Goal: Task Accomplishment & Management: Use online tool/utility

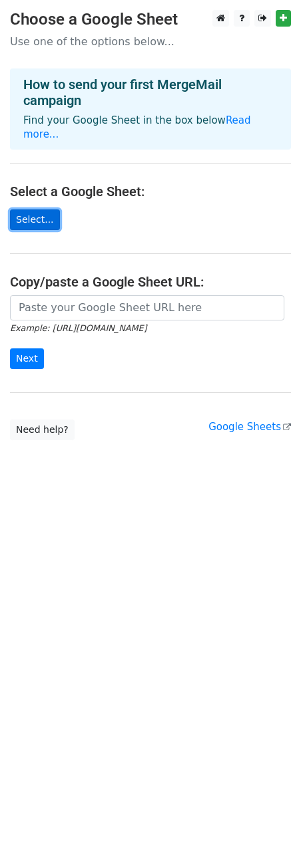
click at [42, 209] on link "Select..." at bounding box center [35, 219] width 50 height 21
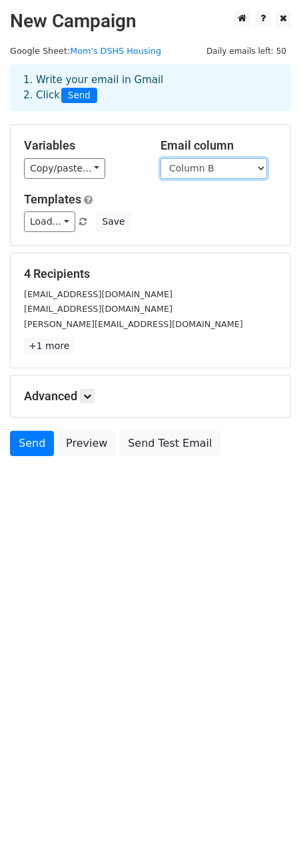
click at [187, 168] on select "Column A Column B" at bounding box center [213, 168] width 106 height 21
click at [100, 178] on div "Copy/paste... {{Column A}} {{Column B}}" at bounding box center [82, 168] width 116 height 21
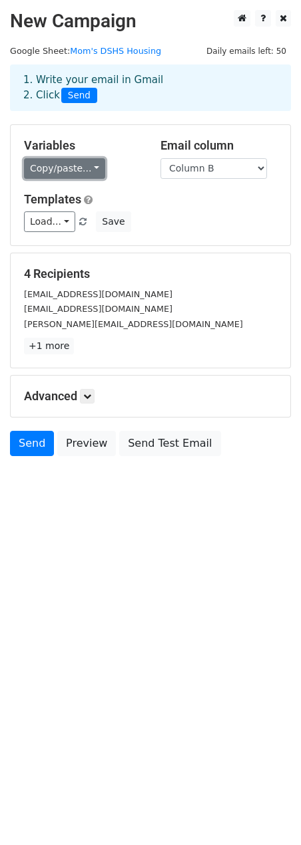
click at [72, 174] on link "Copy/paste..." at bounding box center [64, 168] width 81 height 21
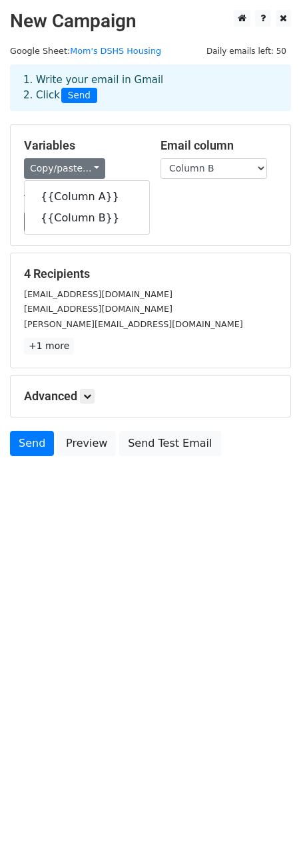
click at [235, 249] on form "Variables Copy/paste... {{Column A}} {{Column B}} Email column Column A Column …" at bounding box center [150, 293] width 281 height 338
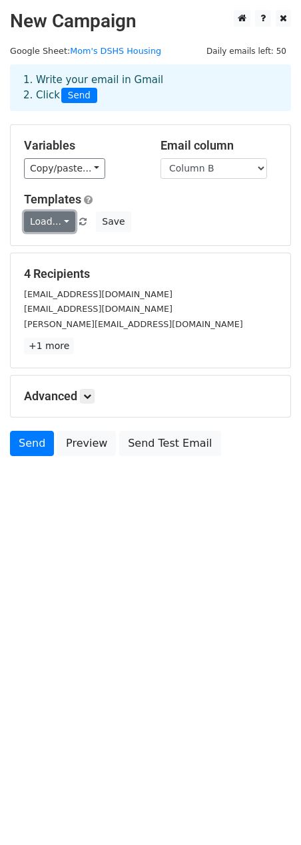
click at [38, 219] on link "Load..." at bounding box center [49, 221] width 51 height 21
click at [193, 219] on div "Load... No templates saved Save" at bounding box center [150, 221] width 273 height 21
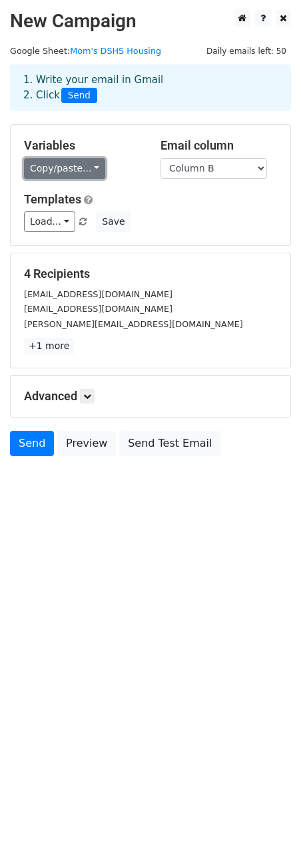
click at [73, 168] on link "Copy/paste..." at bounding box center [64, 168] width 81 height 21
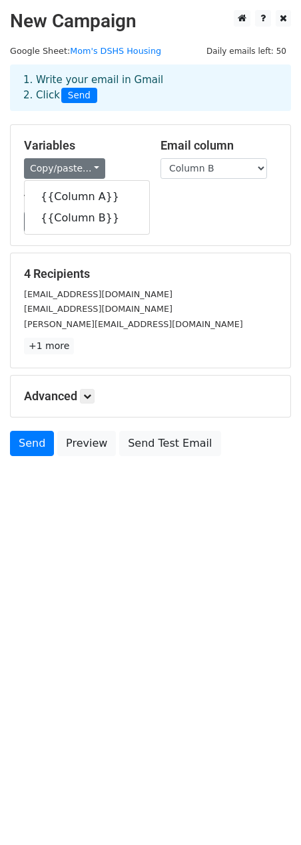
click at [188, 223] on div "Load... No templates saved Save" at bounding box center [150, 221] width 273 height 21
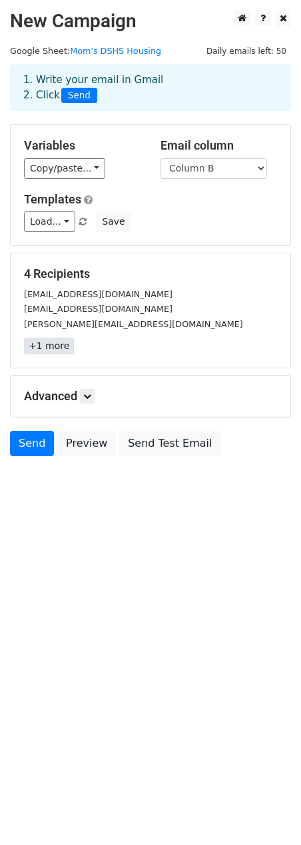
click at [51, 349] on link "+1 more" at bounding box center [49, 346] width 50 height 17
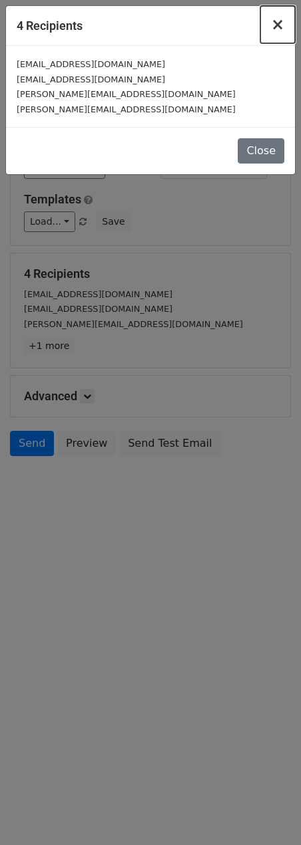
click at [269, 17] on button "×" at bounding box center [277, 24] width 35 height 37
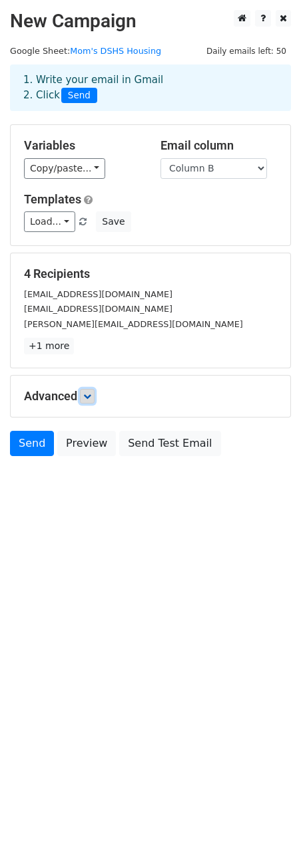
click at [86, 397] on icon at bounding box center [87, 396] width 8 height 8
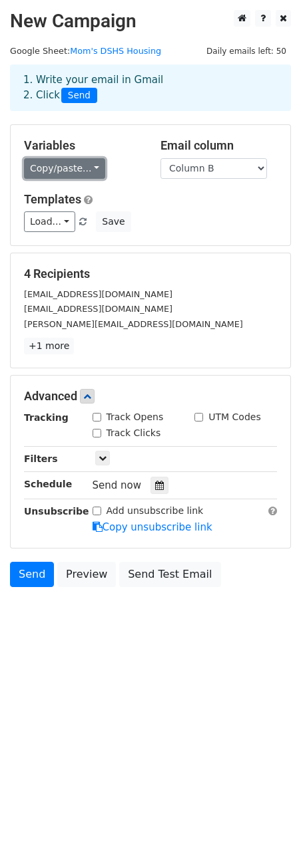
click at [90, 168] on link "Copy/paste..." at bounding box center [64, 168] width 81 height 21
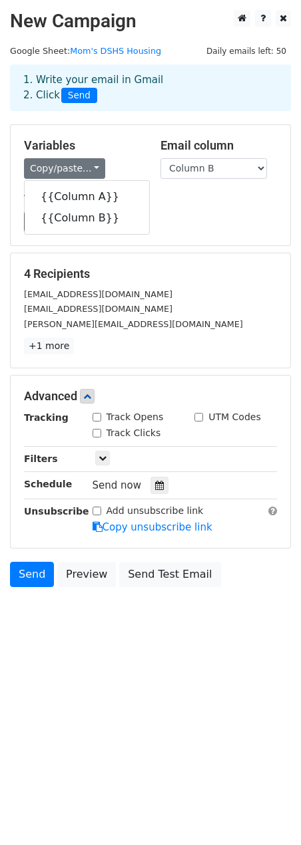
click at [154, 222] on div "Load... No templates saved Save" at bounding box center [150, 221] width 273 height 21
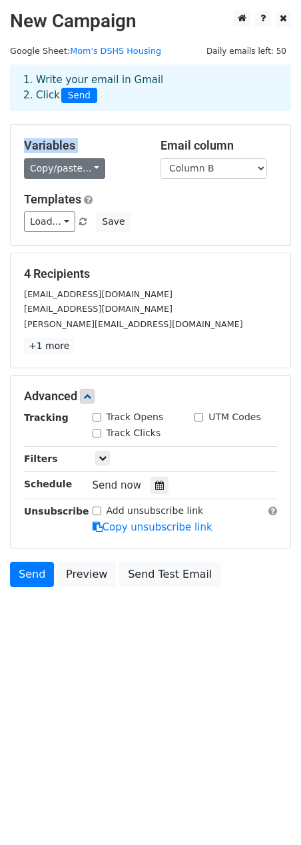
drag, startPoint x: 87, startPoint y: 101, endPoint x: 92, endPoint y: 164, distance: 62.7
click at [86, 160] on main "New Campaign Daily emails left: 50 Google Sheet: Mom's DSHS Housing 1. Write yo…" at bounding box center [150, 302] width 301 height 584
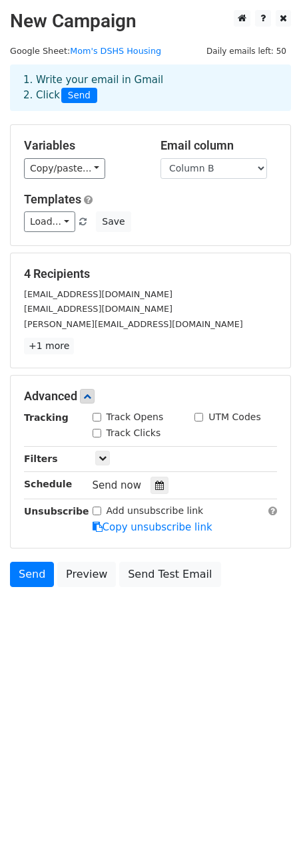
click at [138, 237] on div "Variables Copy/paste... {{Column A}} {{Column B}} Email column Column A Column …" at bounding box center [150, 185] width 279 height 120
click at [51, 225] on link "Load..." at bounding box center [49, 221] width 51 height 21
click at [53, 253] on h6 "No templates saved" at bounding box center [87, 252] width 124 height 22
click at [178, 225] on div "Load... No templates saved Save" at bounding box center [150, 221] width 273 height 21
click at [195, 178] on select "Column A Column B" at bounding box center [213, 168] width 106 height 21
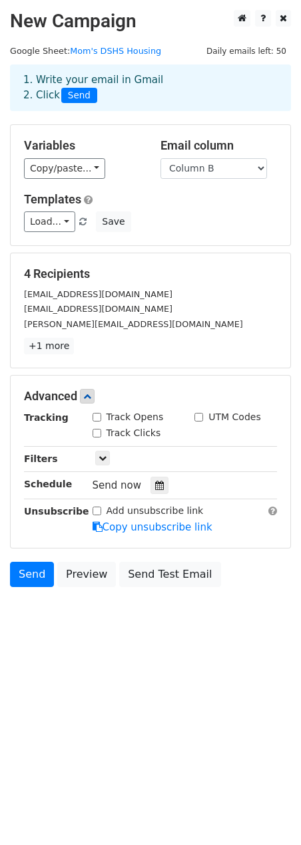
click at [70, 180] on div "Variables Copy/paste... {{Column A}} {{Column B}} Email column Column A Column …" at bounding box center [150, 185] width 279 height 120
click at [70, 174] on link "Copy/paste..." at bounding box center [64, 168] width 81 height 21
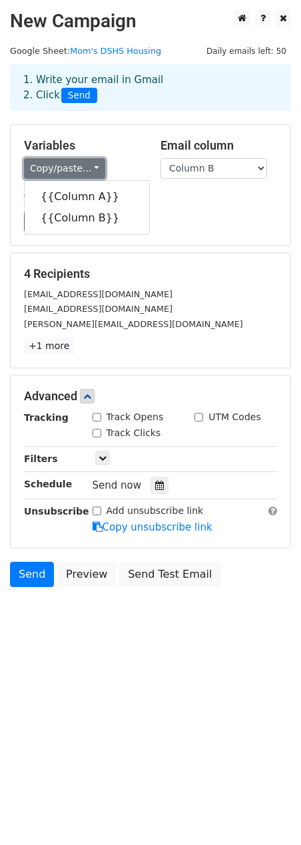
click at [70, 174] on link "Copy/paste..." at bounding box center [64, 168] width 81 height 21
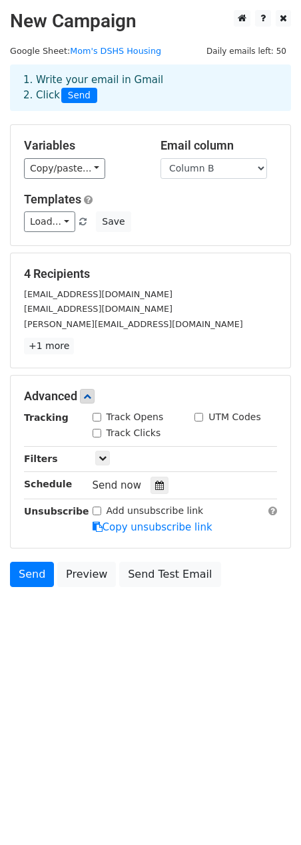
click at [120, 142] on h5 "Variables" at bounding box center [82, 145] width 116 height 15
click at [94, 164] on link "Copy/paste..." at bounding box center [64, 168] width 81 height 21
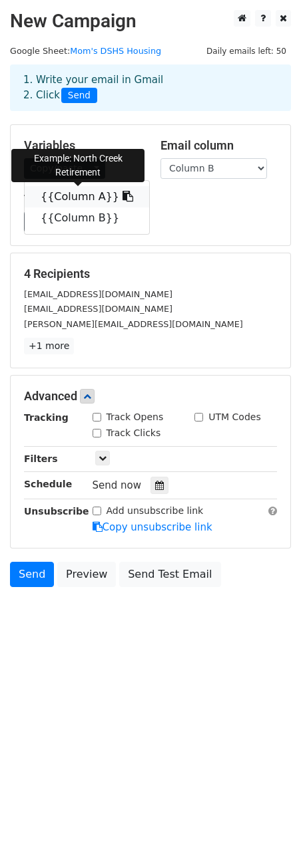
click at [97, 194] on link "{{Column A}}" at bounding box center [87, 196] width 124 height 21
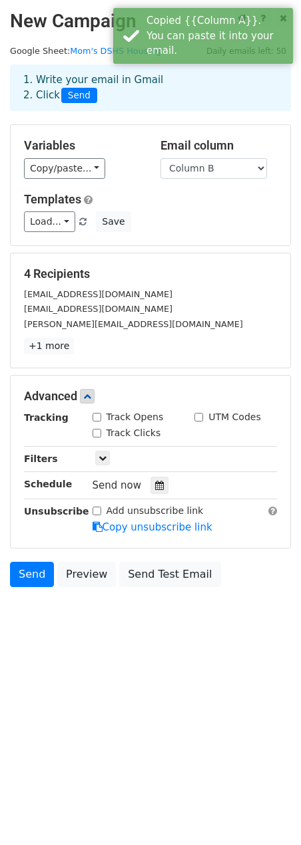
click at [154, 226] on div "Load... No templates saved Save" at bounding box center [150, 221] width 273 height 21
click at [208, 171] on select "Column A Column B" at bounding box center [213, 168] width 106 height 21
click at [240, 171] on select "Column A Column B" at bounding box center [213, 168] width 106 height 21
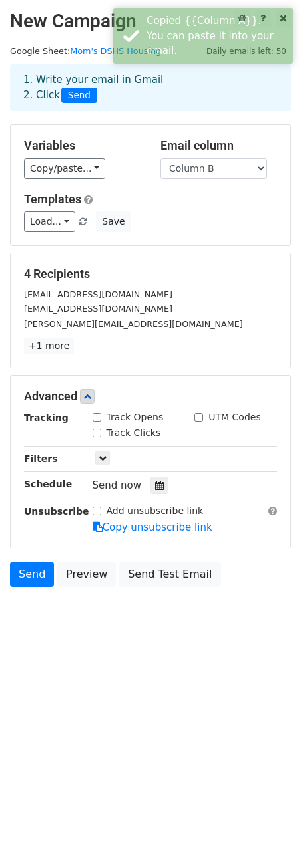
click at [124, 151] on h5 "Variables" at bounding box center [82, 145] width 116 height 15
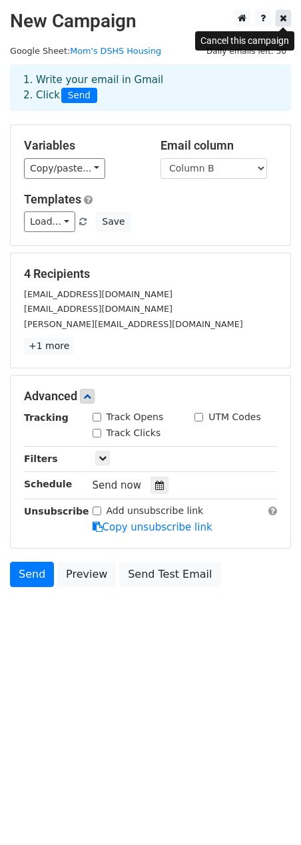
click at [283, 19] on icon at bounding box center [282, 17] width 7 height 9
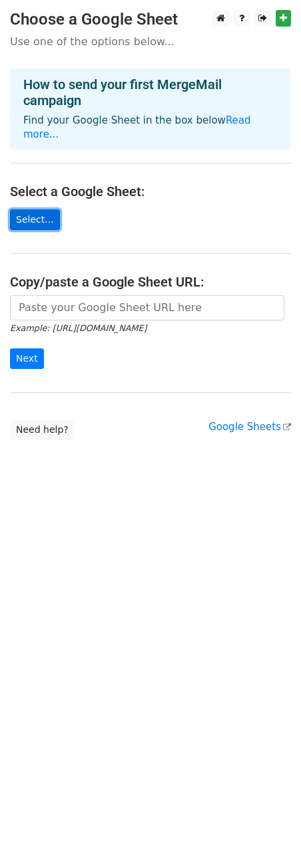
click at [52, 209] on link "Select..." at bounding box center [35, 219] width 50 height 21
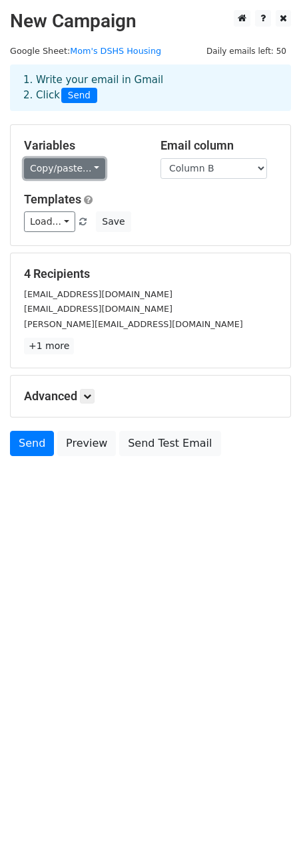
click at [69, 170] on link "Copy/paste..." at bounding box center [64, 168] width 81 height 21
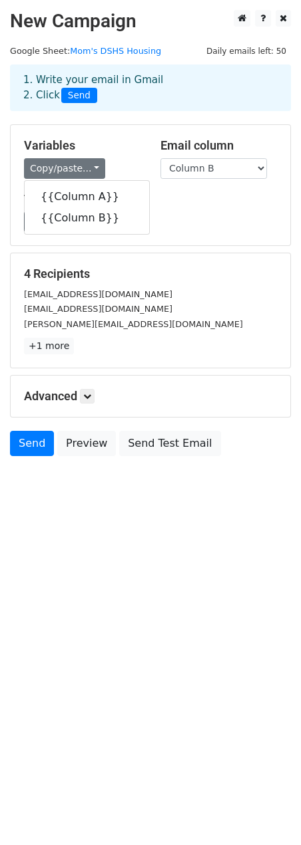
click at [146, 215] on div "Load... No templates saved Save" at bounding box center [150, 221] width 273 height 21
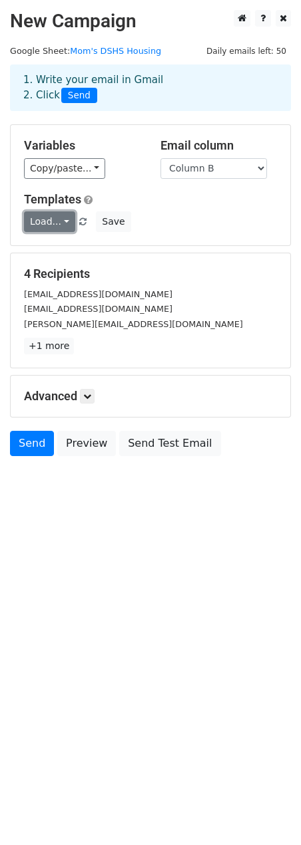
click at [44, 225] on link "Load..." at bounding box center [49, 221] width 51 height 21
click at [170, 215] on div "Load... No templates saved Save" at bounding box center [150, 221] width 273 height 21
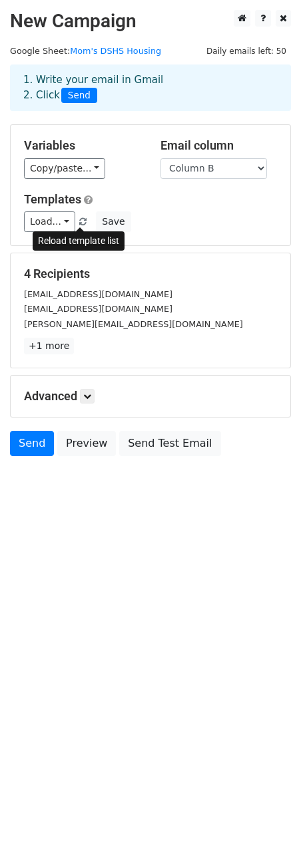
click at [82, 223] on span at bounding box center [82, 222] width 7 height 9
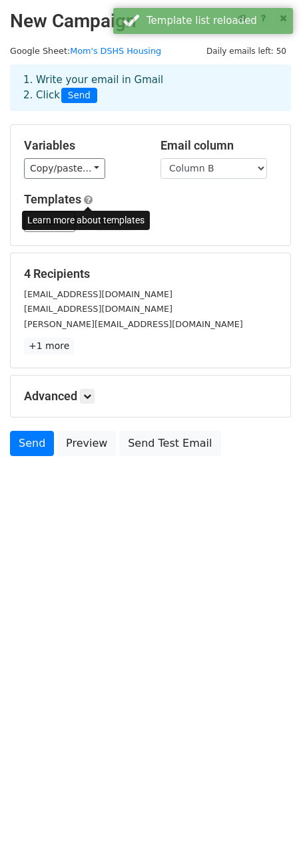
click at [90, 201] on span at bounding box center [88, 200] width 9 height 10
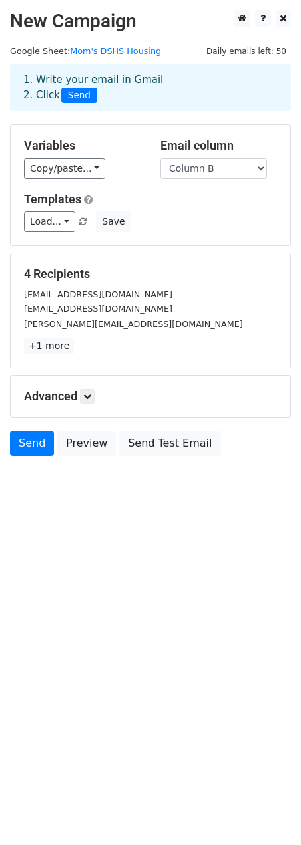
click at [194, 208] on div "Templates Load... No templates saved Save" at bounding box center [150, 212] width 273 height 41
click at [188, 172] on select "Column A Column B" at bounding box center [213, 168] width 106 height 21
click at [98, 164] on link "Copy/paste..." at bounding box center [64, 168] width 81 height 21
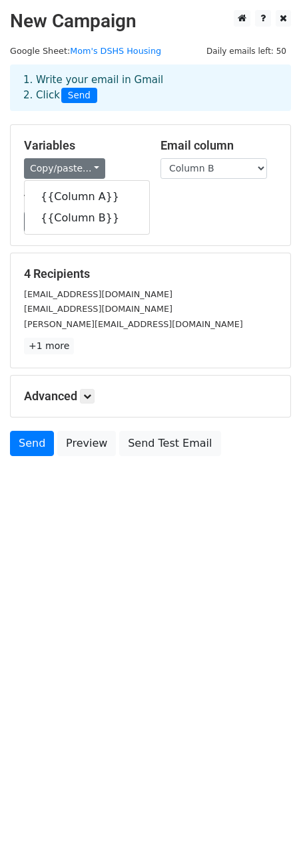
click at [116, 152] on h5 "Variables" at bounding box center [82, 145] width 116 height 15
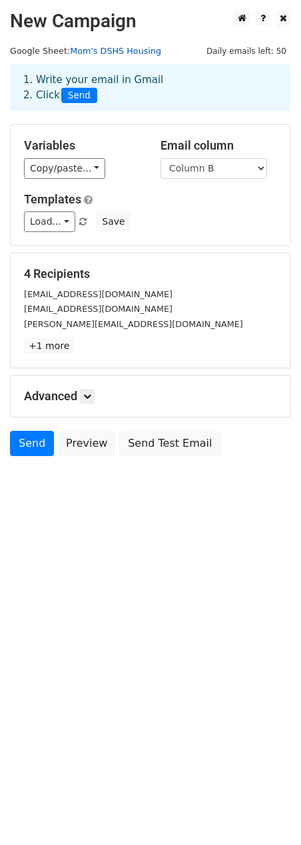
click at [114, 54] on link "Mom's DSHS Housing" at bounding box center [115, 51] width 91 height 10
click at [279, 23] on link at bounding box center [282, 18] width 15 height 17
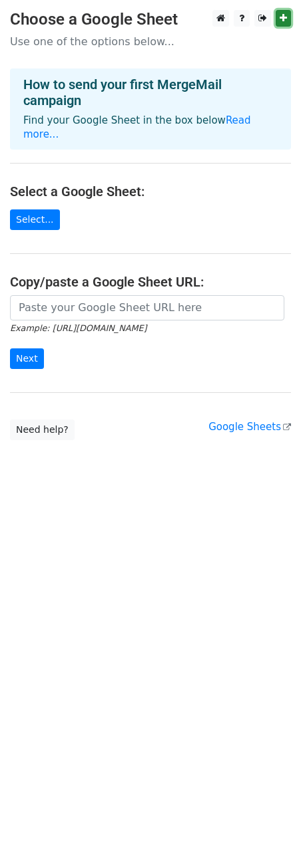
click at [279, 21] on icon at bounding box center [282, 17] width 7 height 9
click at [41, 209] on link "Select..." at bounding box center [35, 219] width 50 height 21
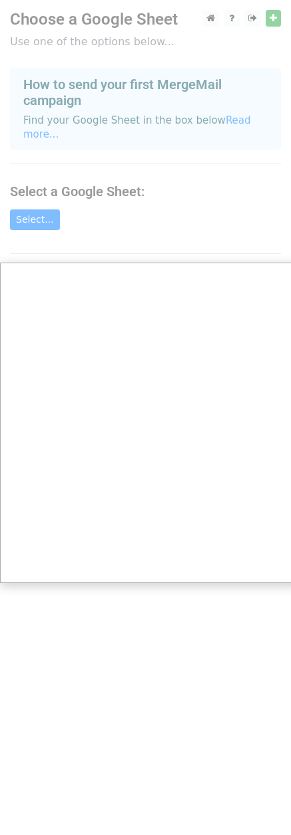
click at [86, 242] on div at bounding box center [150, 422] width 301 height 845
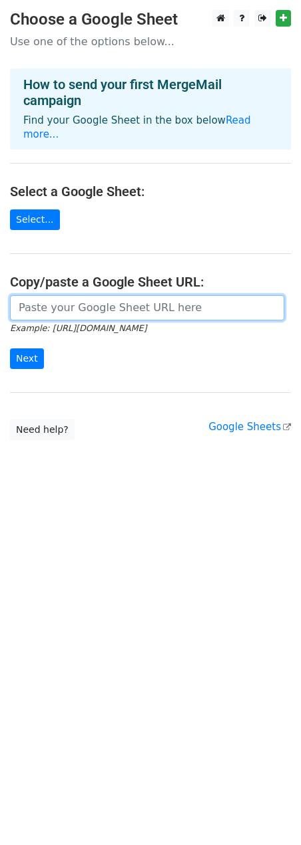
click at [110, 295] on input "url" at bounding box center [147, 307] width 274 height 25
paste input "https://docs.google.com/spreadsheets/d/14hF_4A2iZZtnT47uIo5qrFrVm6R8fKhV/edit?u…"
type input "https://docs.google.com/spreadsheets/d/14hF_4A2iZZtnT47uIo5qrFrVm6R8fKhV/edit?u…"
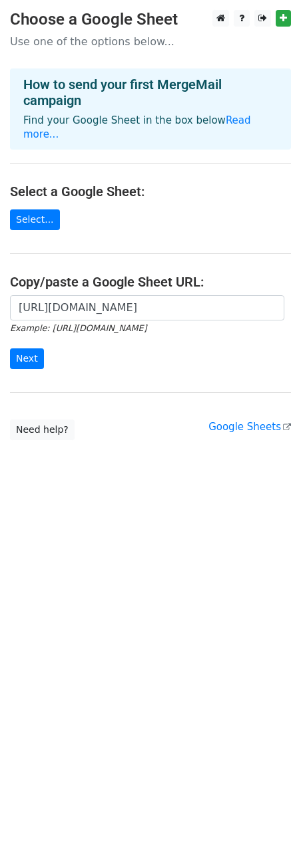
scroll to position [0, 0]
click at [35, 355] on div "https://docs.google.com/spreadsheets/d/14hF_4A2iZZtnT47uIo5qrFrVm6R8fKhV/edit?u…" at bounding box center [150, 339] width 301 height 88
click at [35, 348] on input "Next" at bounding box center [27, 358] width 34 height 21
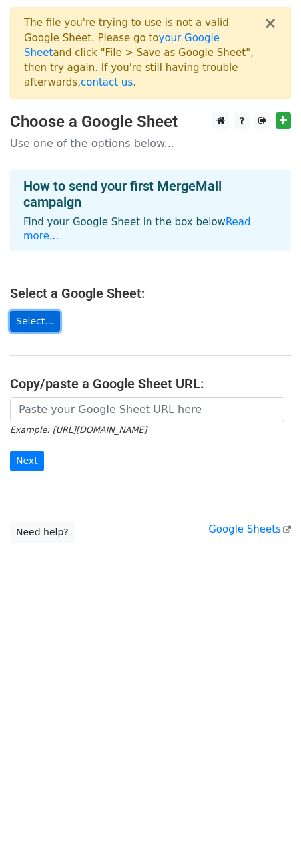
click at [46, 311] on link "Select..." at bounding box center [35, 321] width 50 height 21
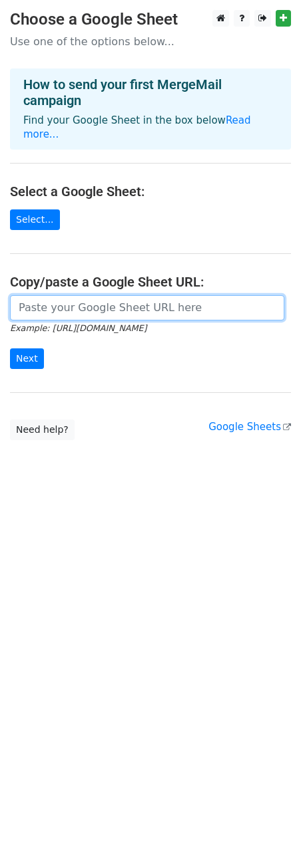
click at [61, 298] on input "url" at bounding box center [147, 307] width 274 height 25
paste input "https://docs.google.com/spreadsheets/d/1JjAHzyJ_G_4EKP8maqqU73EJc2YUgcCG/edit?u…"
type input "https://docs.google.com/spreadsheets/d/1JjAHzyJ_G_4EKP8maqqU73EJc2YUgcCG/edit?u…"
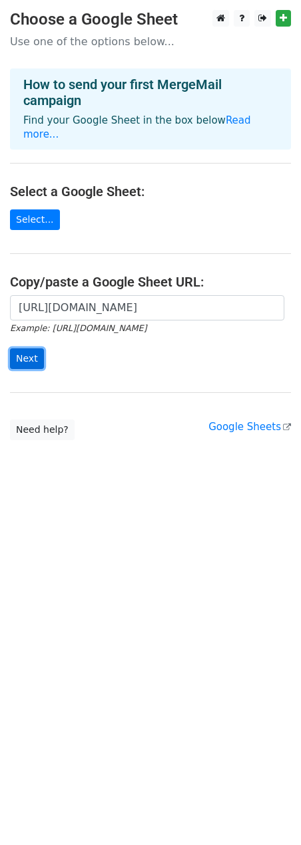
scroll to position [0, 0]
click at [27, 348] on input "Next" at bounding box center [27, 358] width 34 height 21
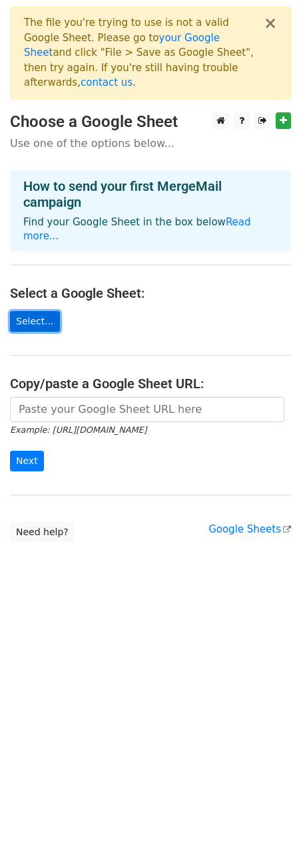
click at [34, 311] on link "Select..." at bounding box center [35, 321] width 50 height 21
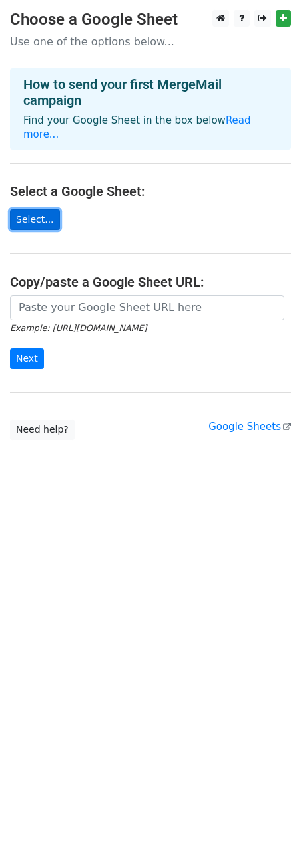
click at [33, 209] on link "Select..." at bounding box center [35, 219] width 50 height 21
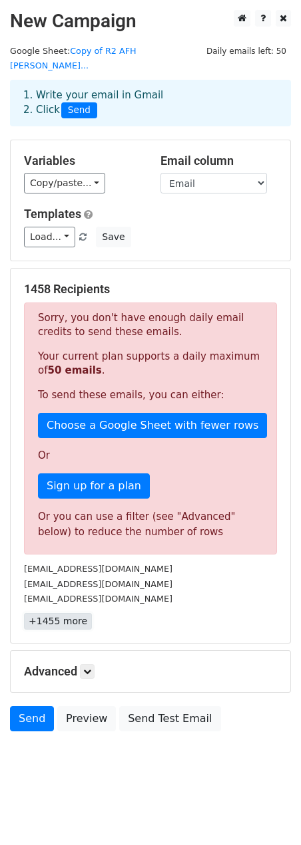
click at [69, 613] on link "+1455 more" at bounding box center [58, 621] width 68 height 17
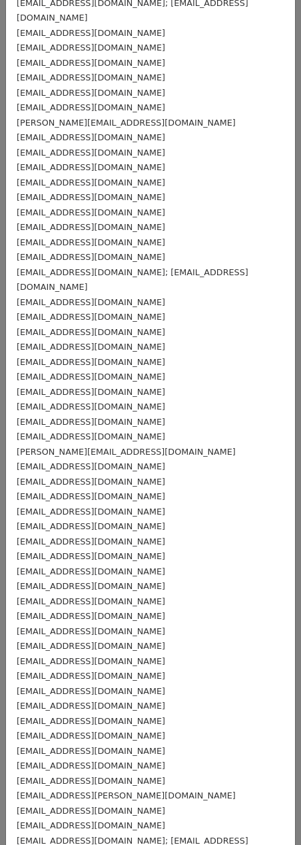
scroll to position [17205, 0]
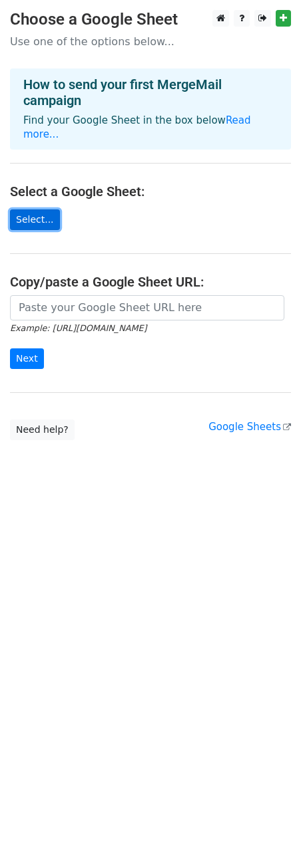
click at [45, 209] on link "Select..." at bounding box center [35, 219] width 50 height 21
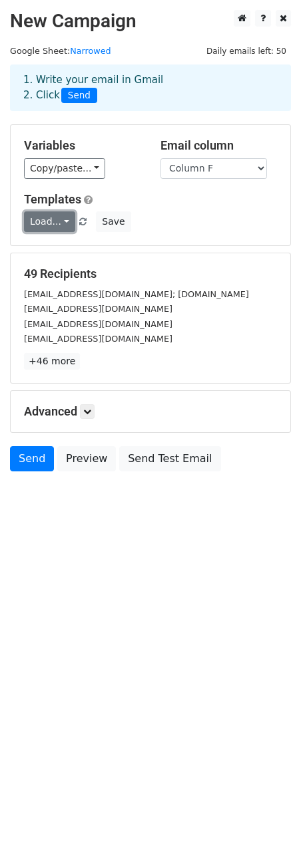
click at [53, 226] on link "Load..." at bounding box center [49, 221] width 51 height 21
click at [176, 222] on div "Load... No templates saved Save" at bounding box center [150, 221] width 273 height 21
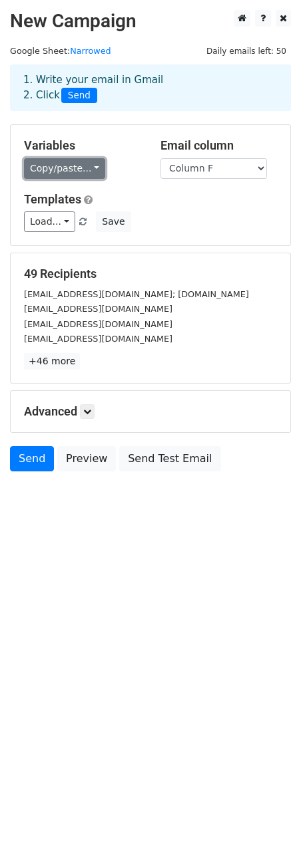
click at [80, 172] on link "Copy/paste..." at bounding box center [64, 168] width 81 height 21
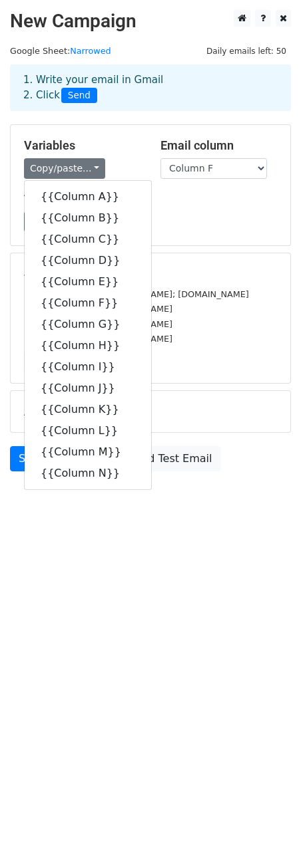
click at [182, 227] on div "Load... No templates saved Save" at bounding box center [150, 221] width 273 height 21
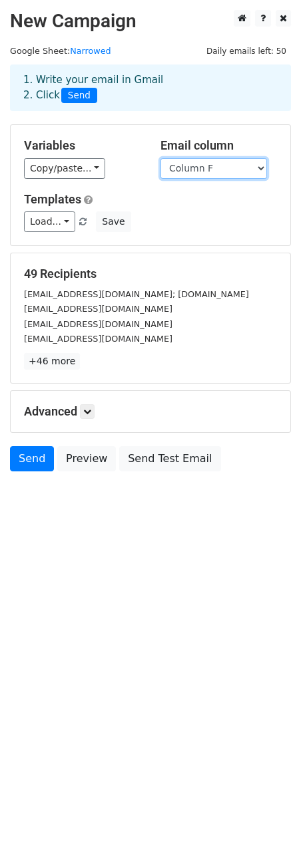
click at [219, 174] on select "Column A Column B Column C Column D Column E Column F Column G Column H Column …" at bounding box center [213, 168] width 106 height 21
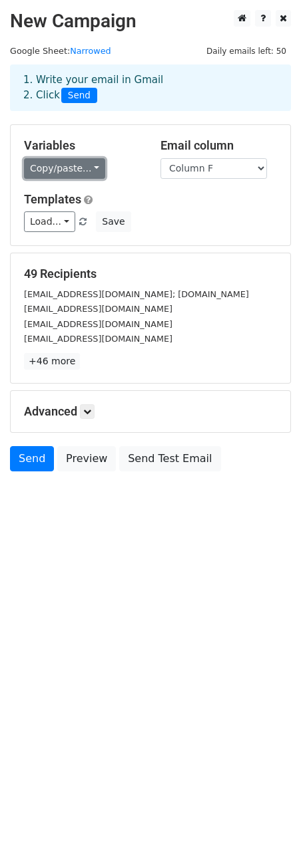
click at [77, 170] on link "Copy/paste..." at bounding box center [64, 168] width 81 height 21
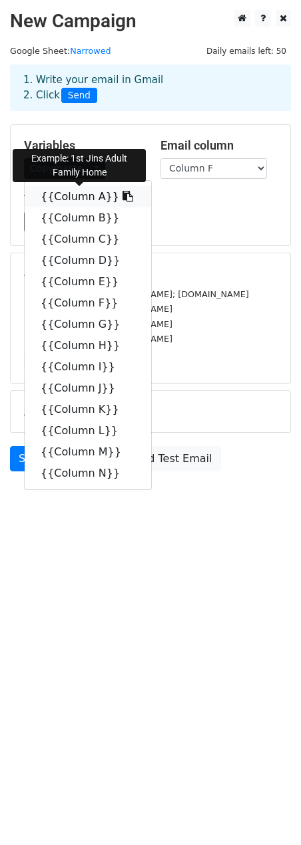
click at [69, 197] on link "{{Column A}}" at bounding box center [88, 196] width 126 height 21
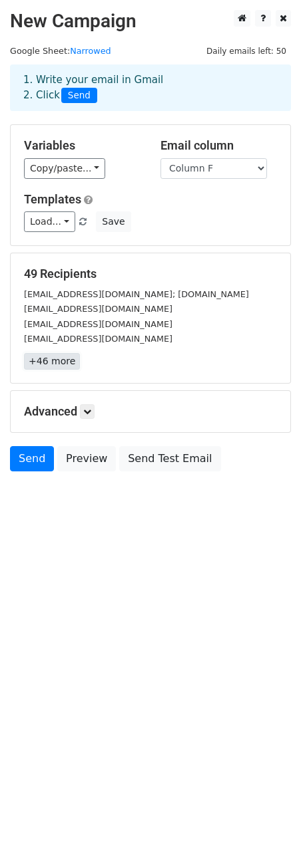
click at [61, 353] on link "+46 more" at bounding box center [52, 361] width 56 height 17
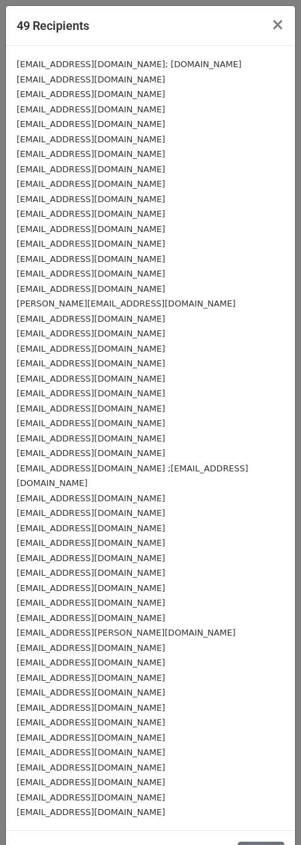
scroll to position [9, 0]
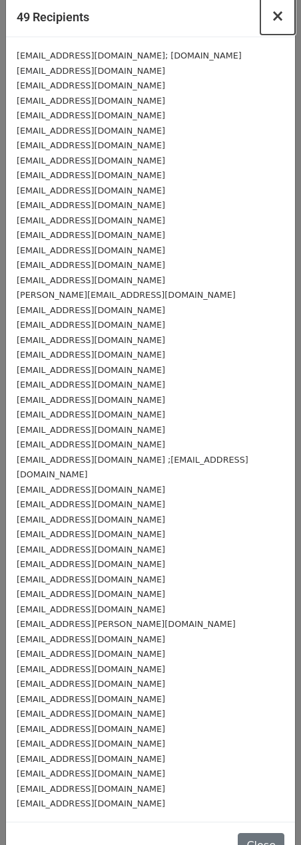
click at [261, 15] on button "×" at bounding box center [277, 15] width 35 height 37
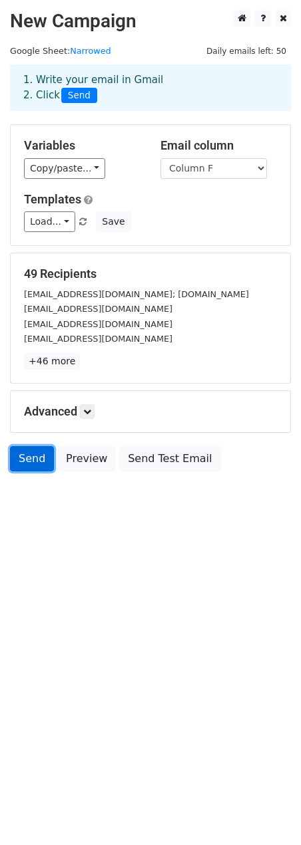
click at [26, 446] on link "Send" at bounding box center [32, 458] width 44 height 25
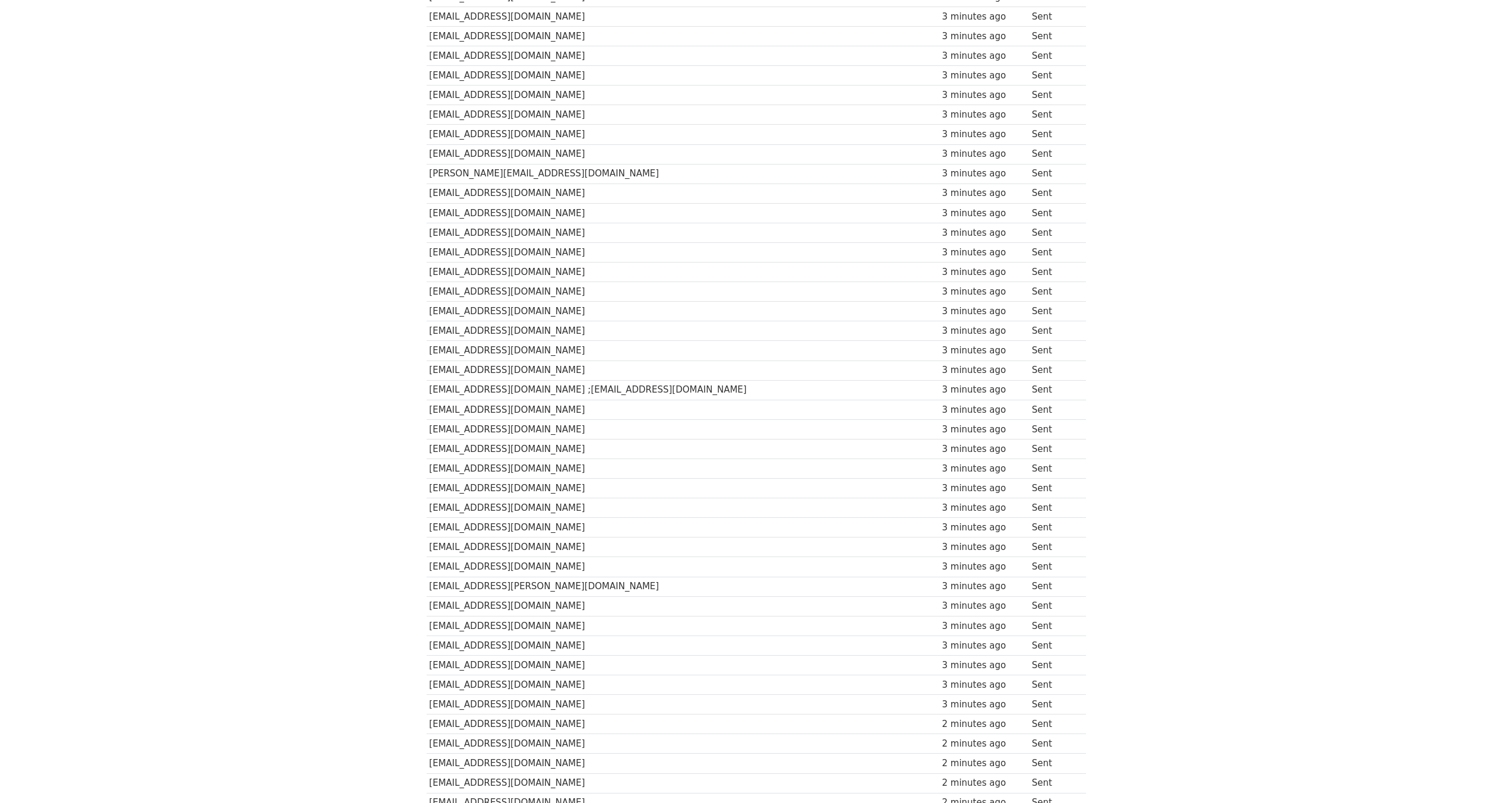
scroll to position [464, 0]
